Goal: Task Accomplishment & Management: Complete application form

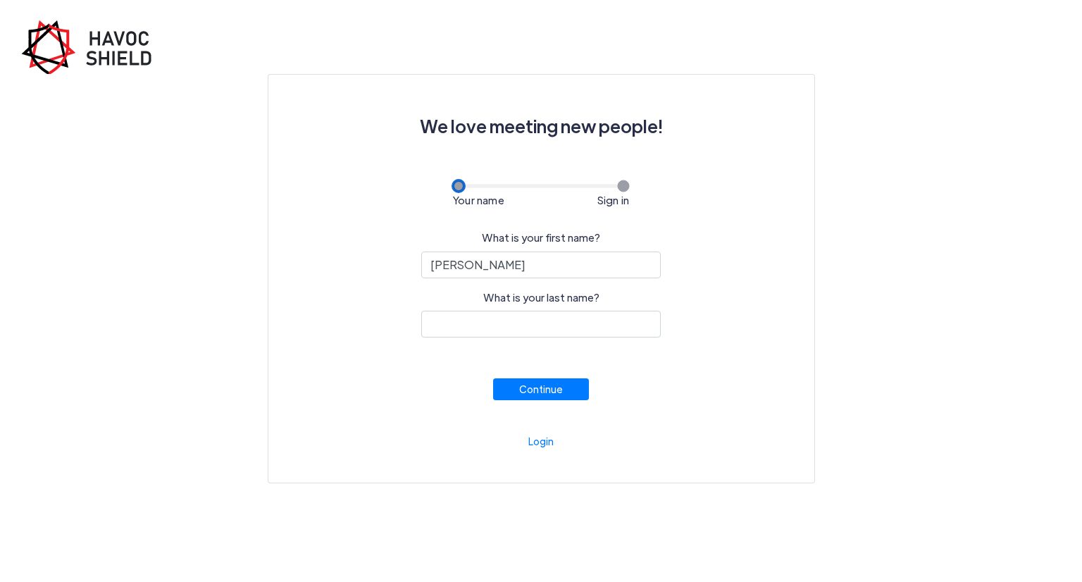
type input "[PERSON_NAME]"
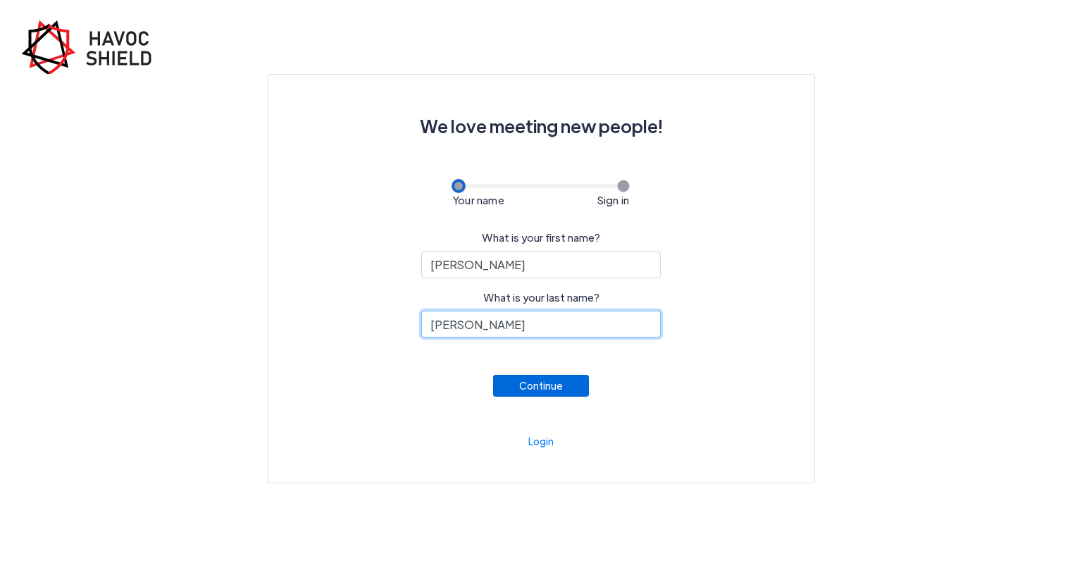
type input "[PERSON_NAME]"
click at [518, 397] on button "Continue" at bounding box center [541, 386] width 96 height 22
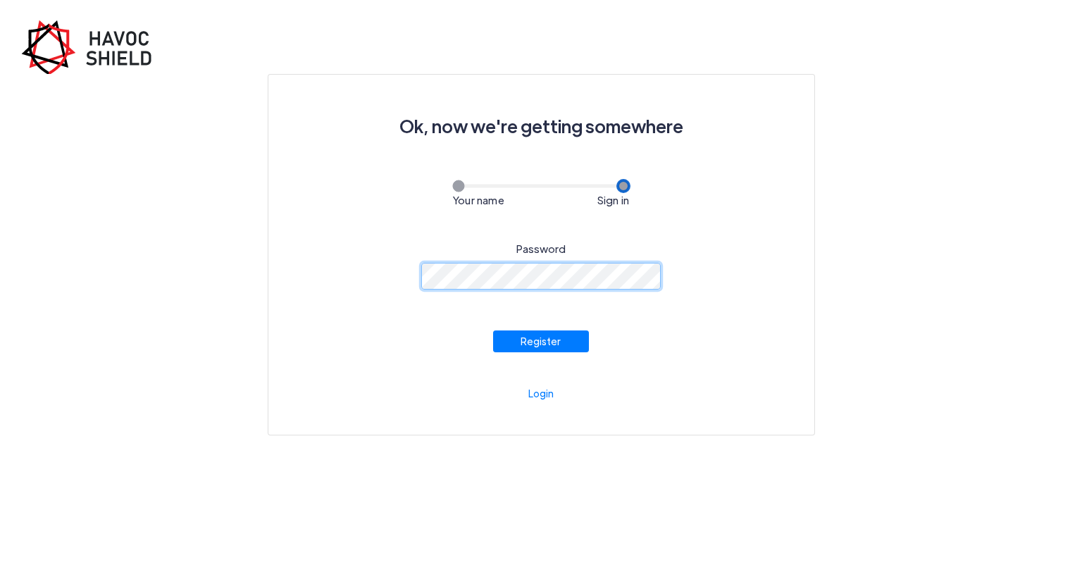
click at [408, 278] on div "Password Register" at bounding box center [541, 291] width 478 height 123
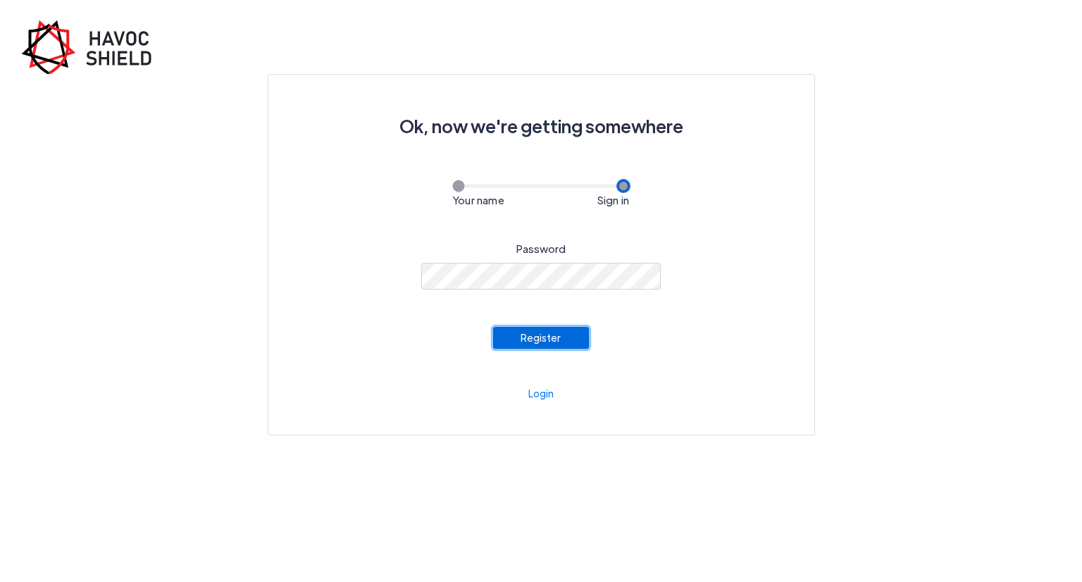
click at [553, 349] on button "Register" at bounding box center [541, 338] width 96 height 22
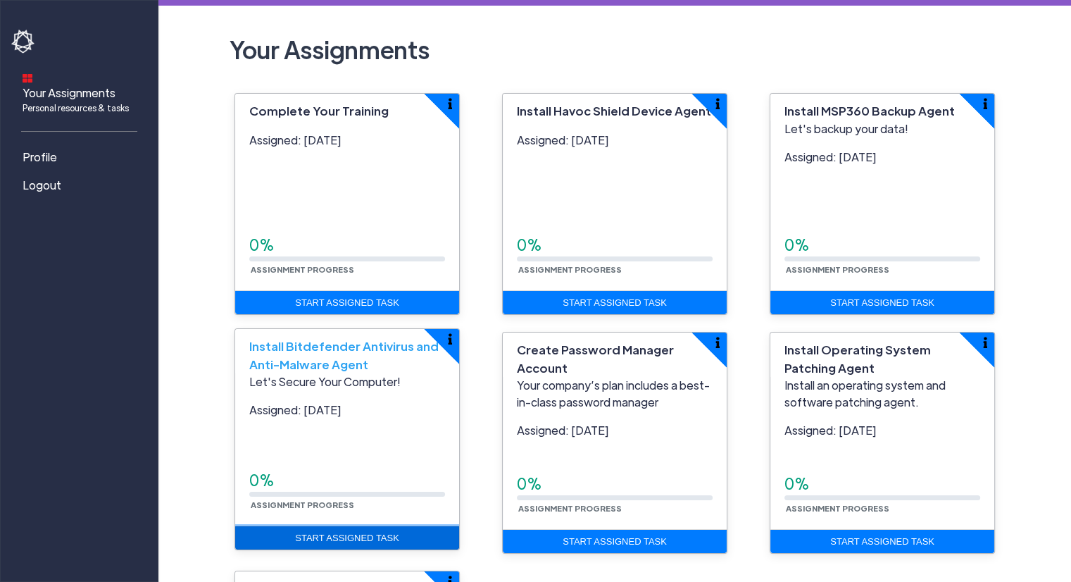
click at [352, 544] on link "Start Assigned Task" at bounding box center [347, 538] width 224 height 24
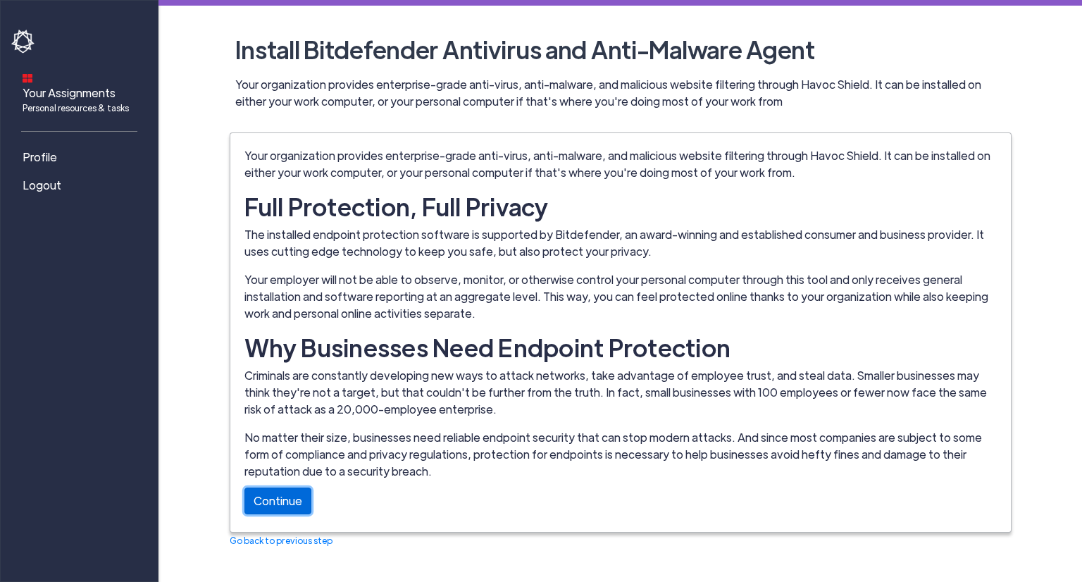
click at [287, 504] on link "Continue" at bounding box center [277, 500] width 67 height 27
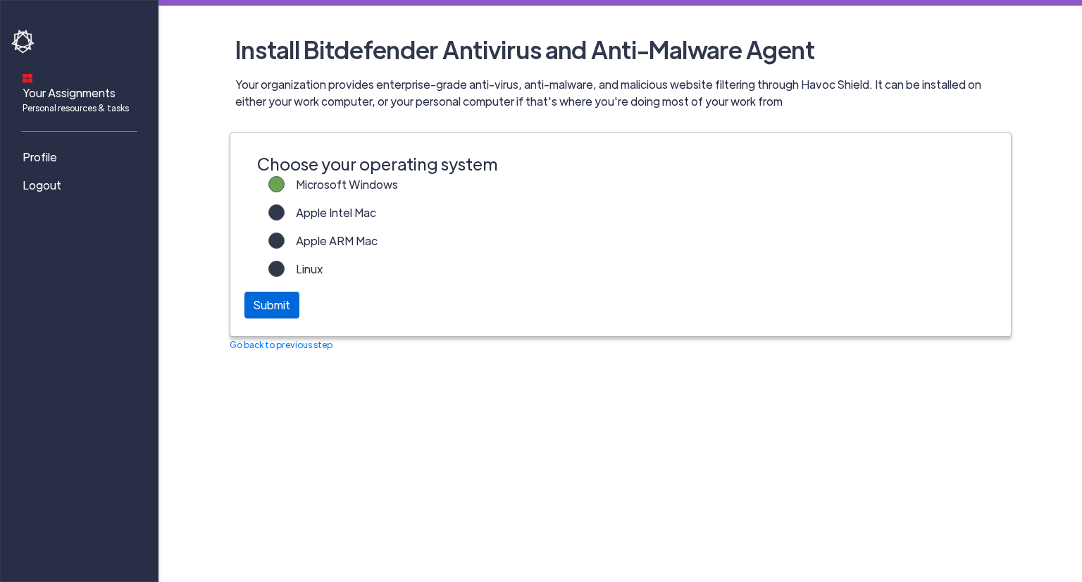
click at [262, 306] on div "Submit" at bounding box center [271, 305] width 55 height 27
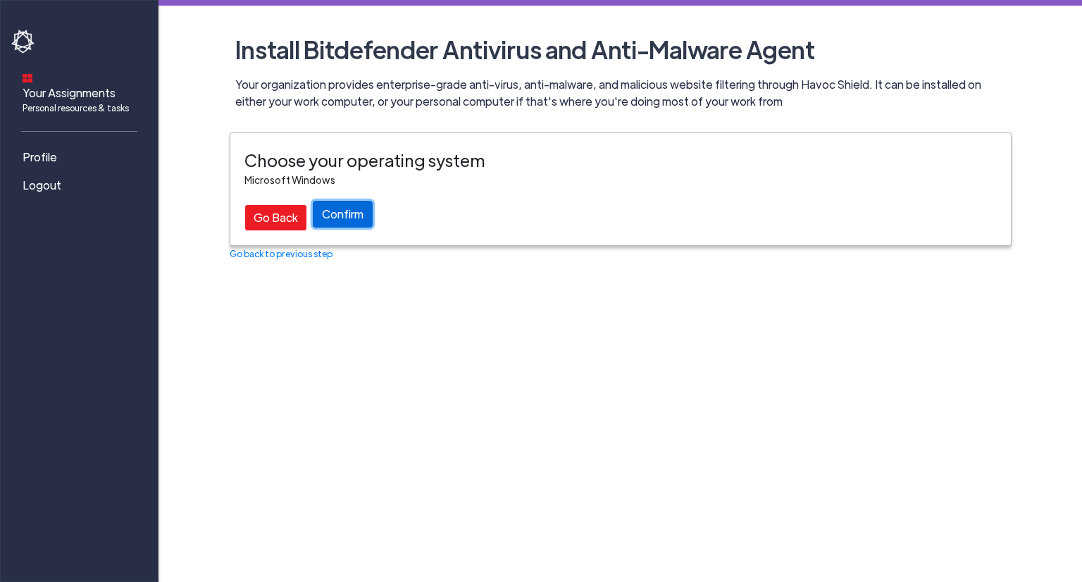
click at [358, 206] on button "Confirm" at bounding box center [343, 214] width 60 height 27
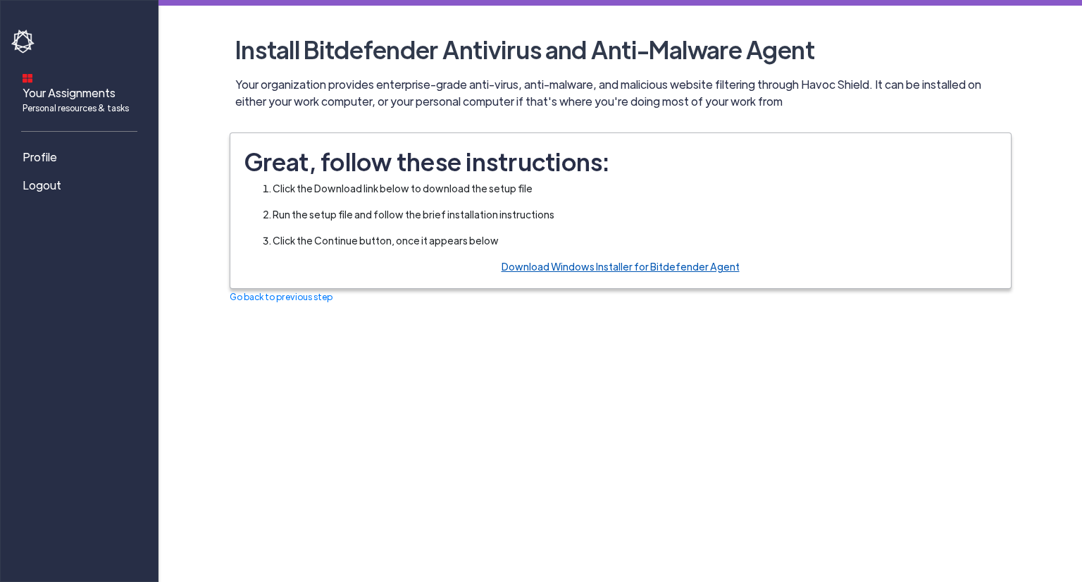
click at [666, 265] on link "Download Windows Installer for Bitdefender Agent" at bounding box center [621, 266] width 238 height 13
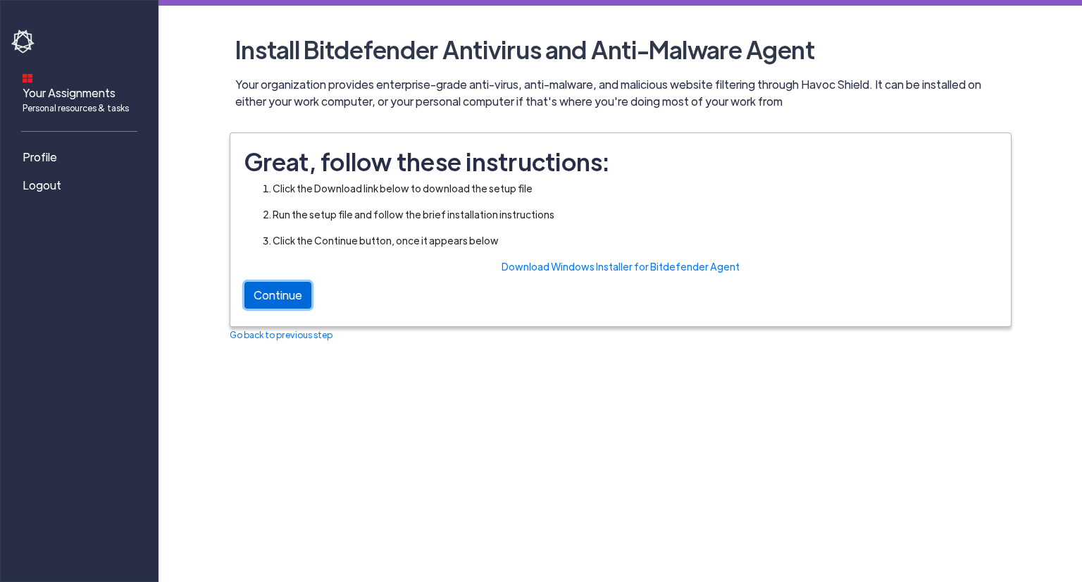
click at [279, 296] on link "Continue" at bounding box center [277, 295] width 67 height 27
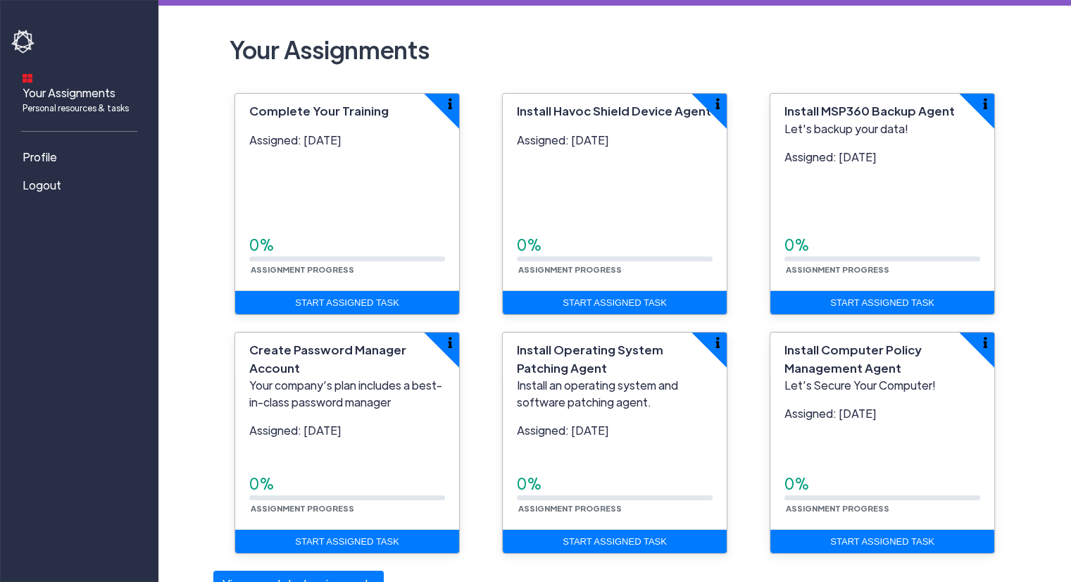
scroll to position [15, 0]
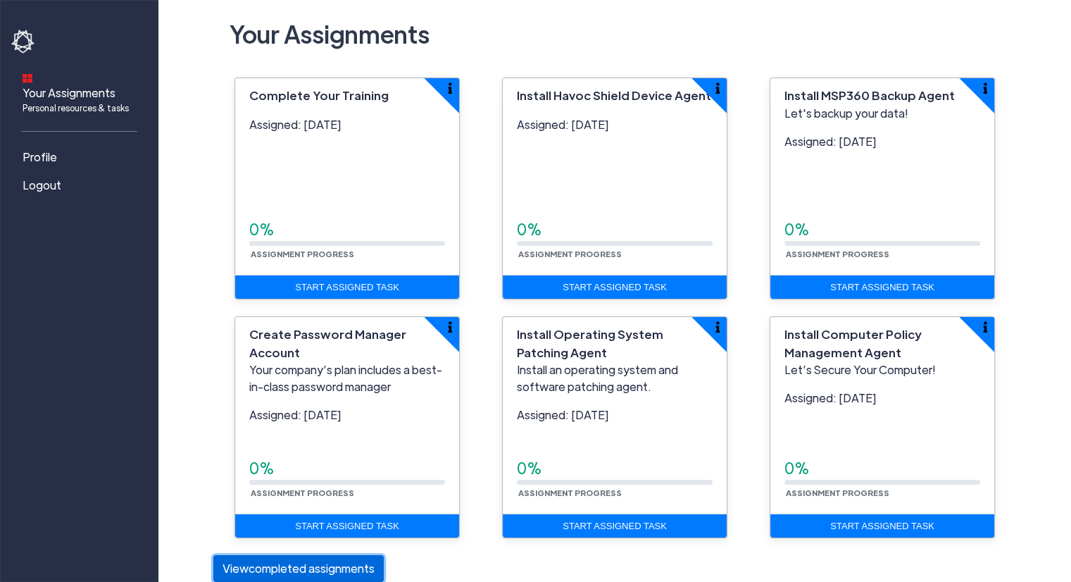
click at [347, 566] on button "View completed assignments" at bounding box center [298, 568] width 170 height 27
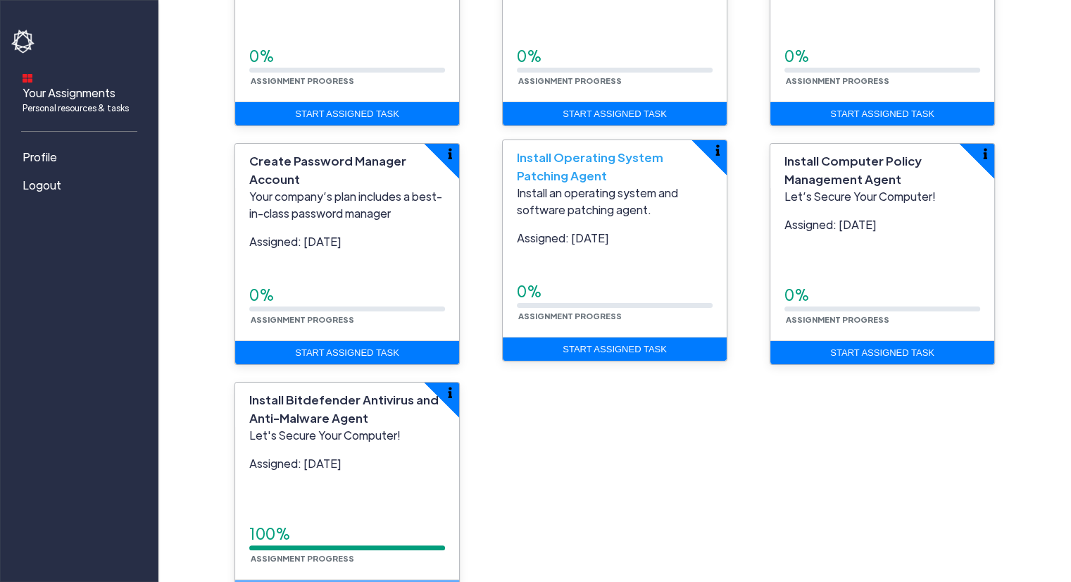
scroll to position [254, 0]
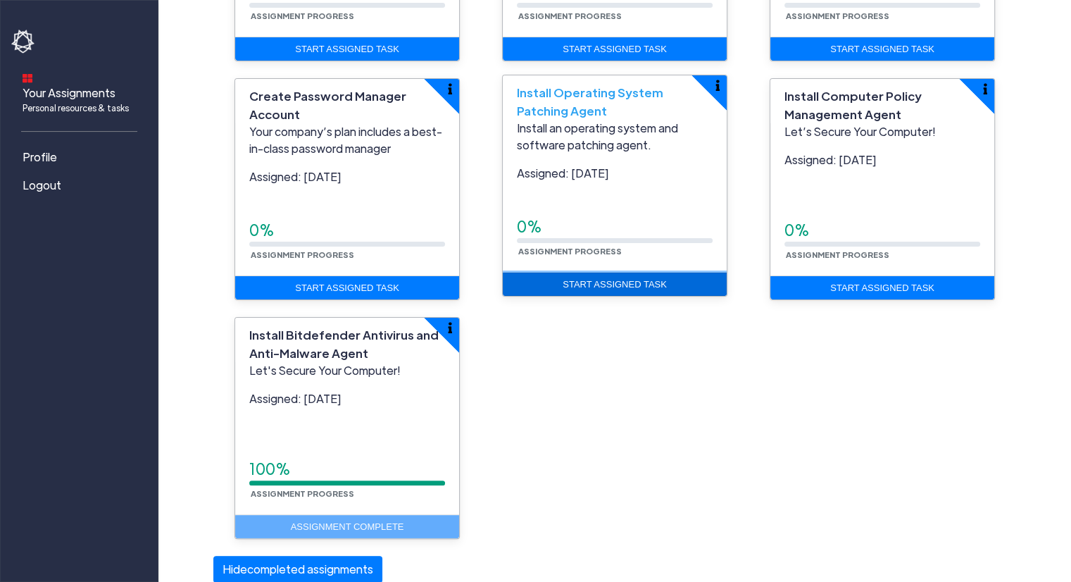
click at [654, 284] on link "Start Assigned Task" at bounding box center [615, 285] width 224 height 24
